Goal: Navigation & Orientation: Find specific page/section

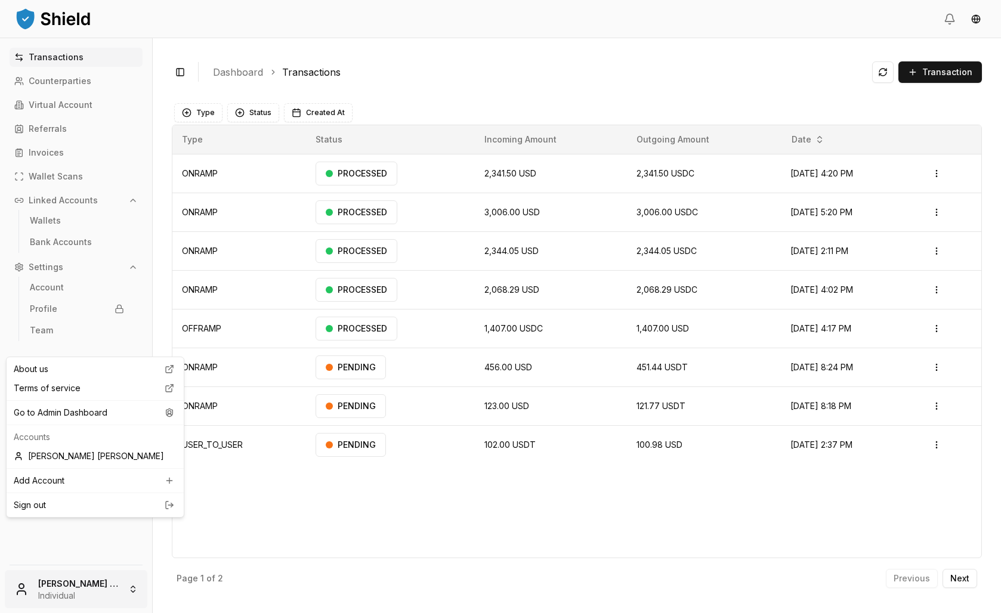
click at [116, 572] on html "Transactions Counterparties Virtual Account Referrals Invoices Wallet Scans Lin…" at bounding box center [500, 306] width 1001 height 613
click at [108, 422] on div "Go to Admin Dashboard" at bounding box center [95, 412] width 172 height 19
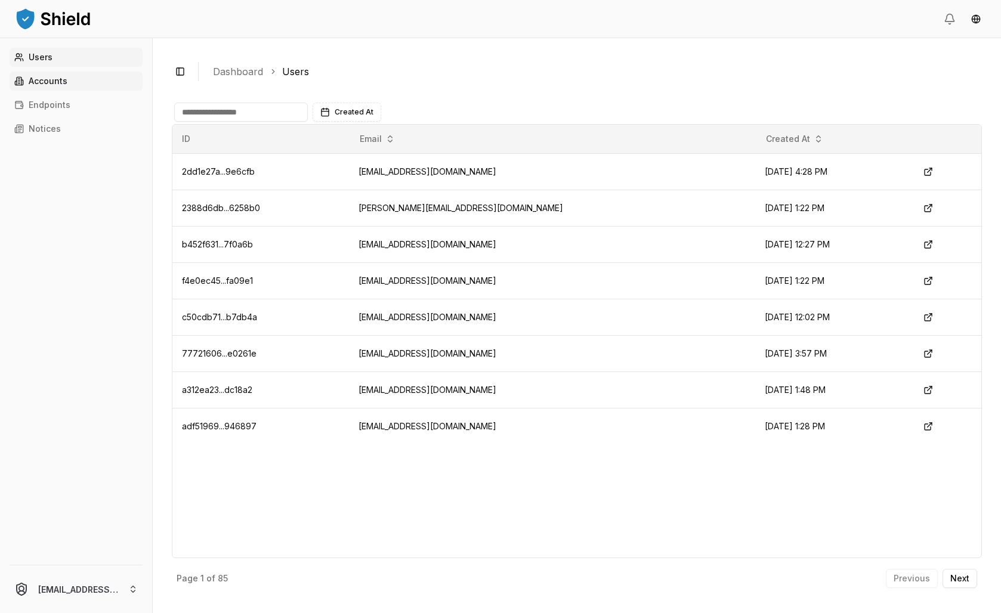
click at [93, 91] on link "Accounts" at bounding box center [76, 81] width 133 height 19
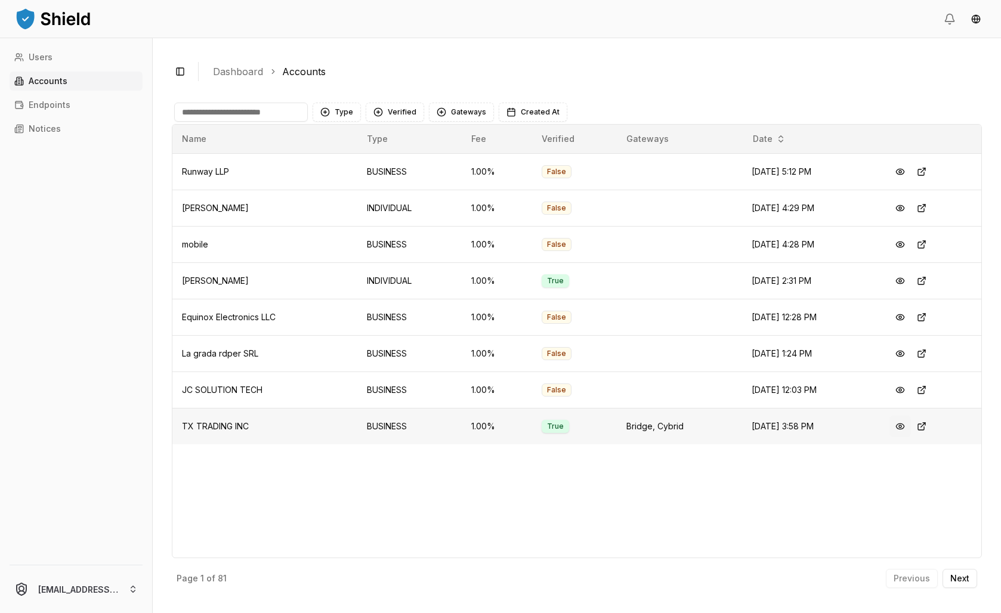
click at [907, 437] on button at bounding box center [899, 426] width 21 height 21
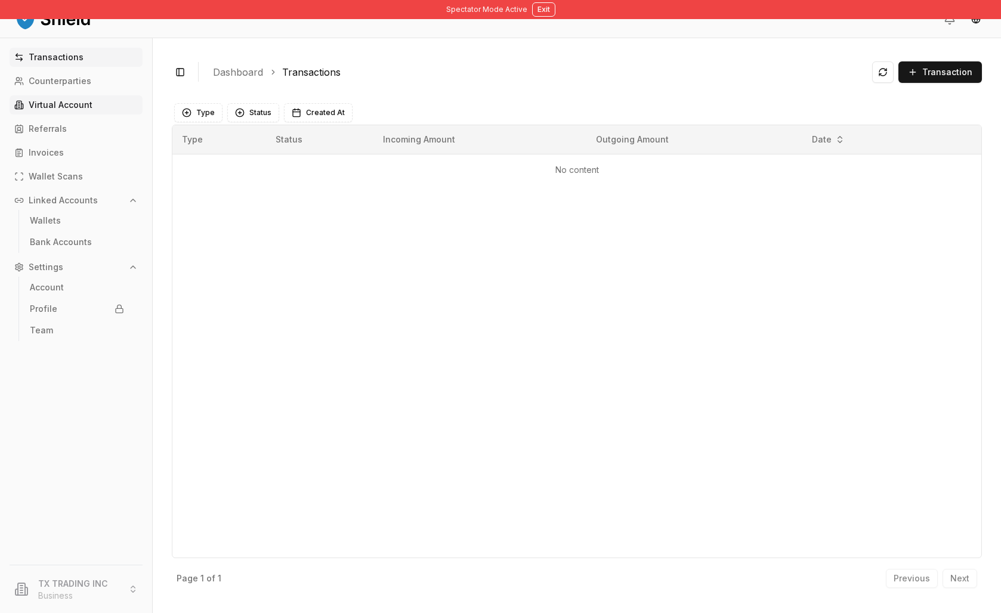
click at [72, 109] on p "Virtual Account" at bounding box center [61, 105] width 64 height 8
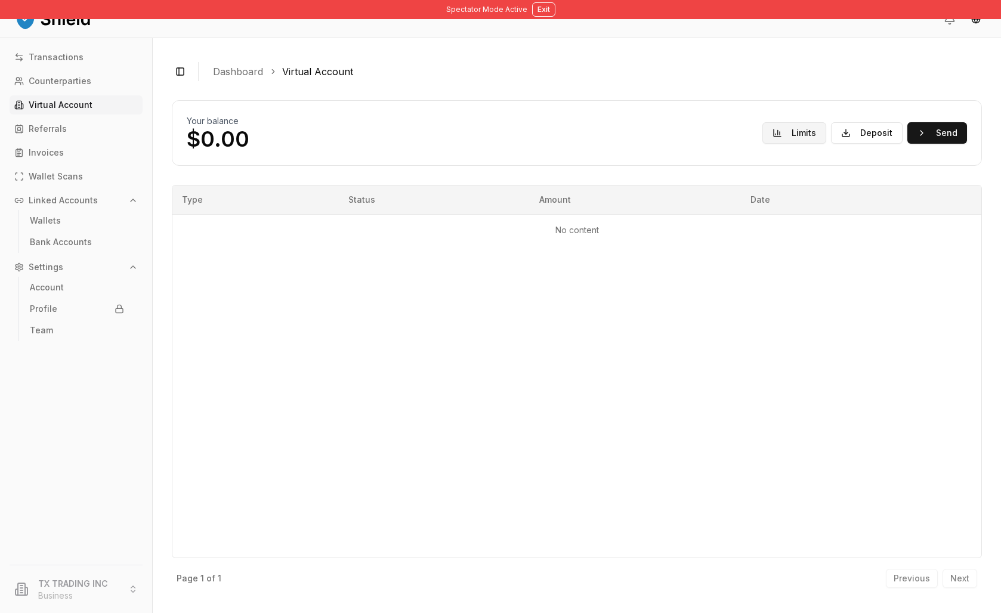
click at [763, 144] on button "Limits" at bounding box center [794, 132] width 64 height 21
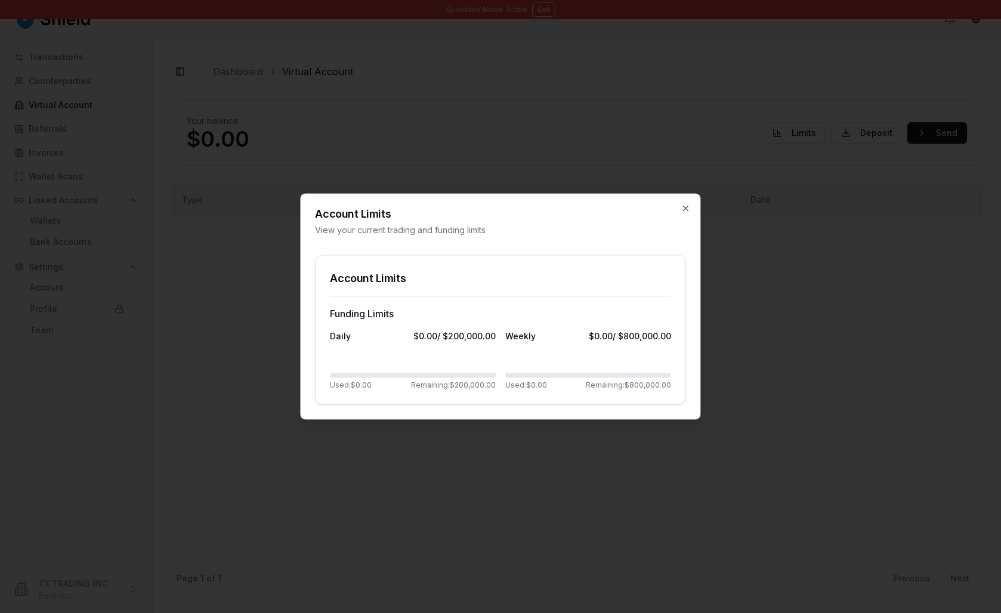
drag, startPoint x: 603, startPoint y: 45, endPoint x: 561, endPoint y: 23, distance: 47.8
click at [601, 45] on div at bounding box center [500, 306] width 1001 height 613
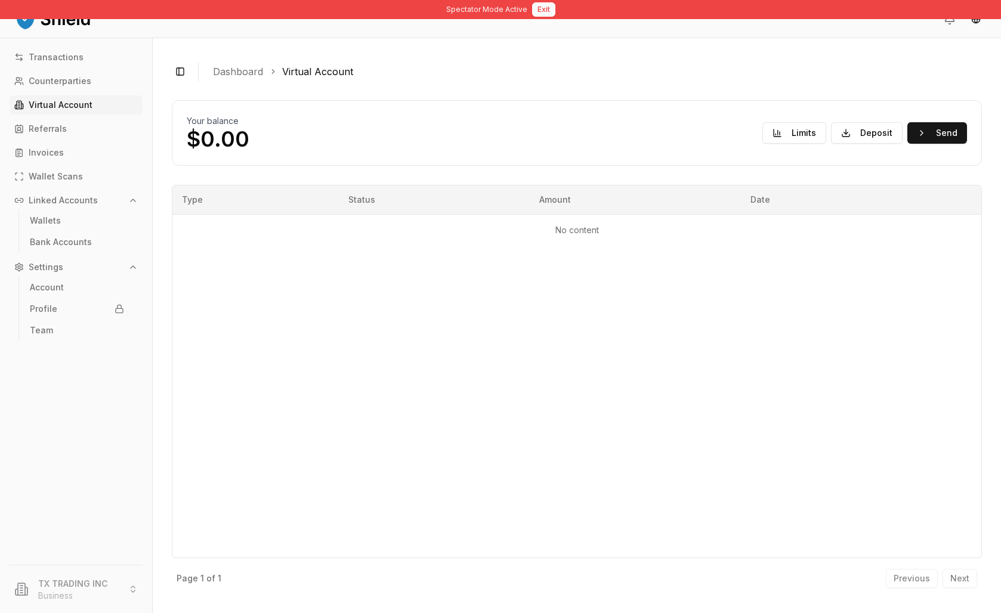
click at [549, 10] on button "Exit" at bounding box center [543, 9] width 23 height 14
